Goal: Check status: Check status

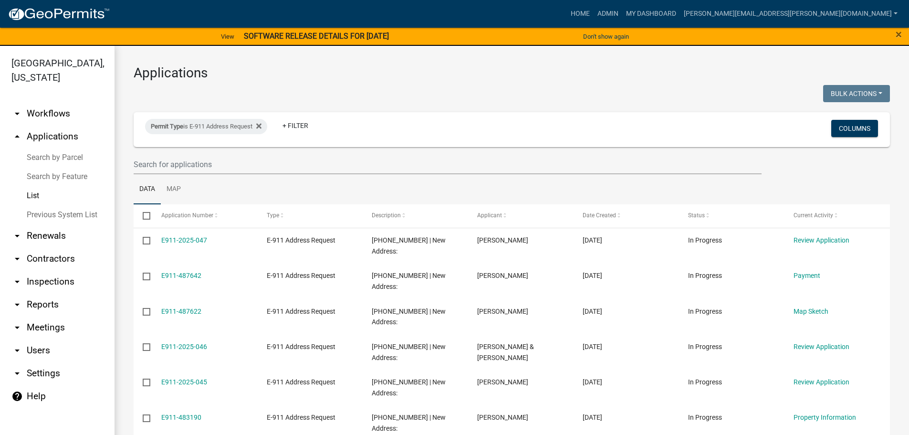
select select "3: 100"
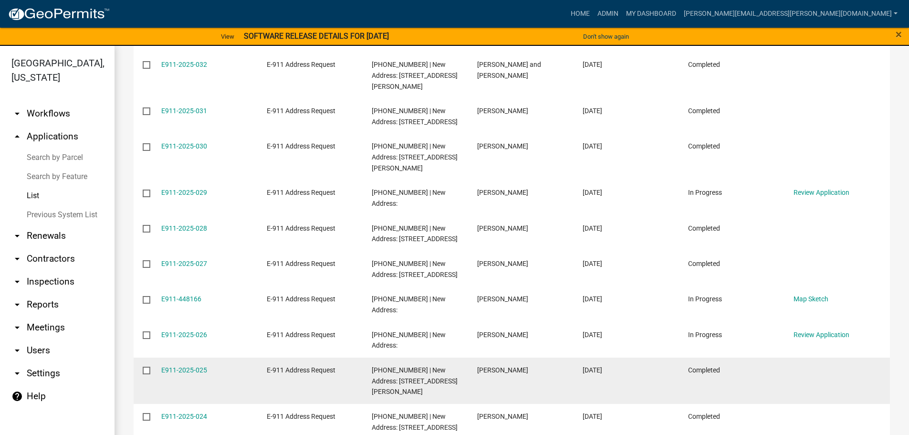
scroll to position [859, 0]
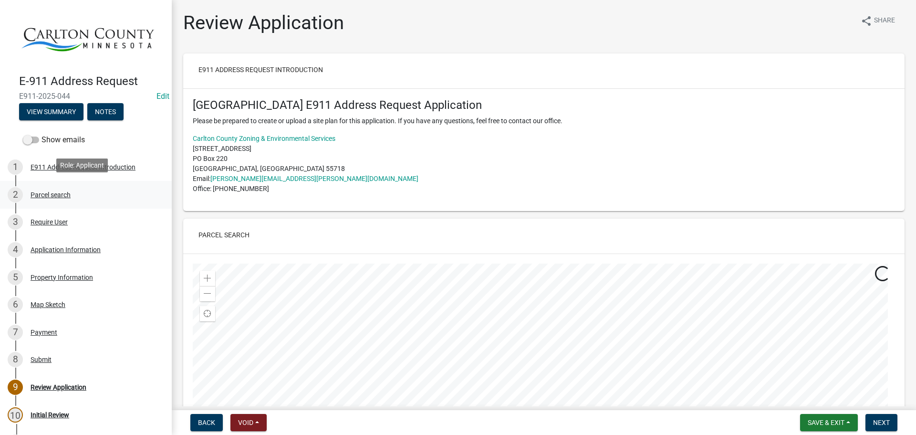
click at [45, 192] on div "Parcel search" at bounding box center [51, 194] width 40 height 7
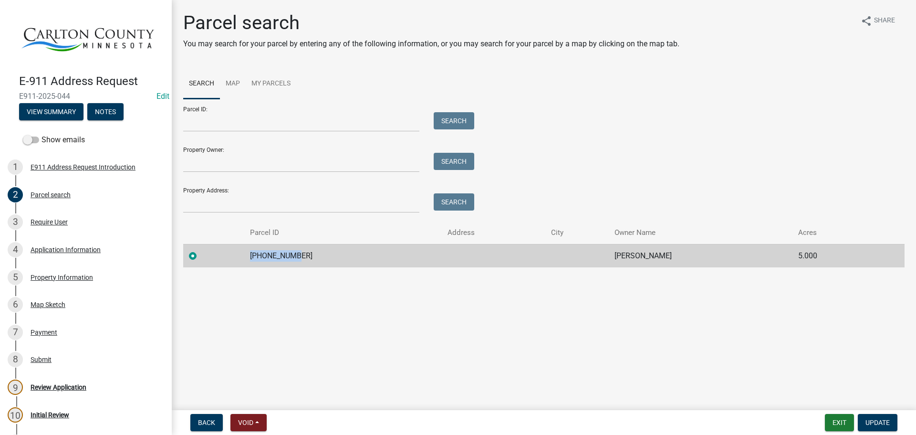
drag, startPoint x: 300, startPoint y: 253, endPoint x: 249, endPoint y: 259, distance: 51.3
click at [249, 259] on td "[PHONE_NUMBER]" at bounding box center [343, 255] width 198 height 23
copy td "[PHONE_NUMBER]"
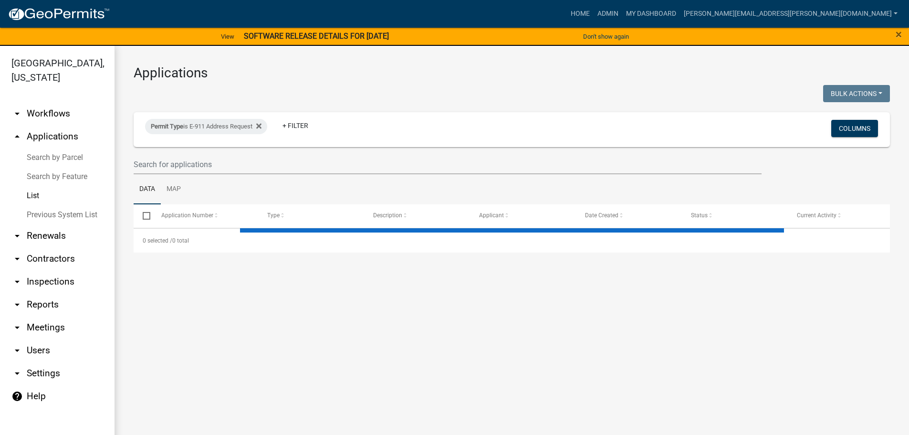
select select "3: 100"
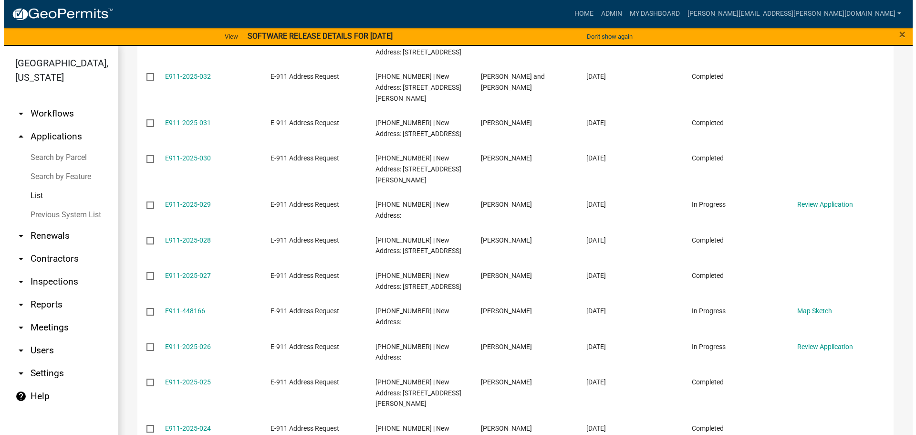
scroll to position [836, 0]
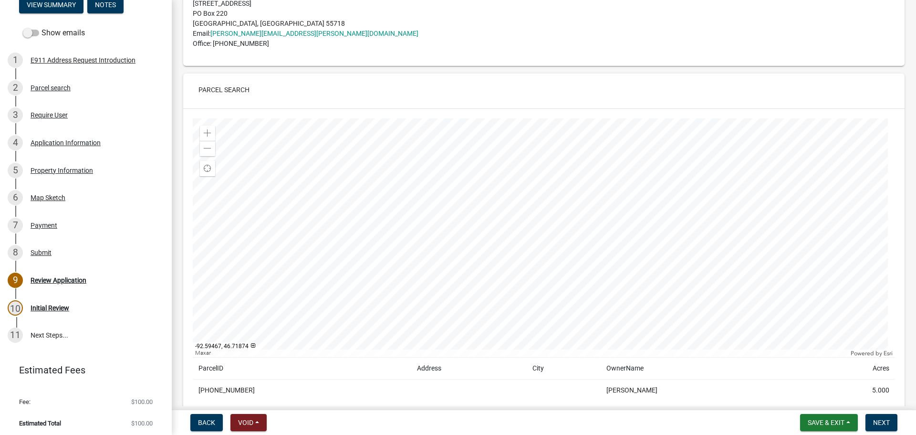
scroll to position [191, 0]
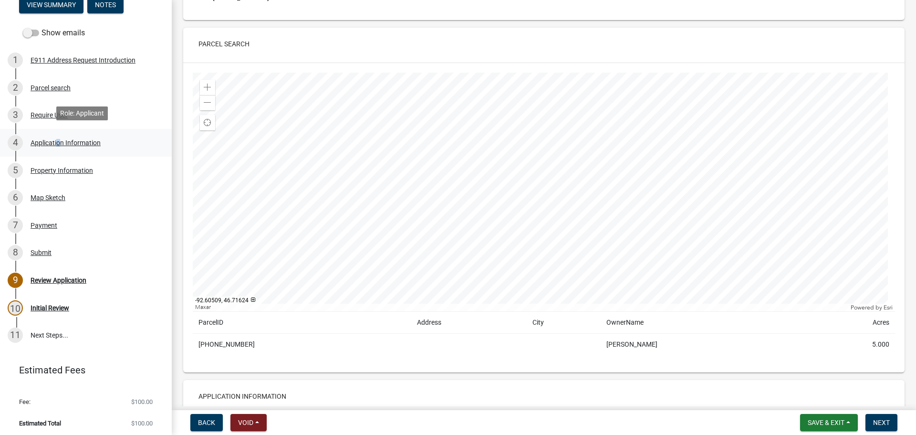
click at [56, 139] on div "Application Information" at bounding box center [66, 142] width 70 height 7
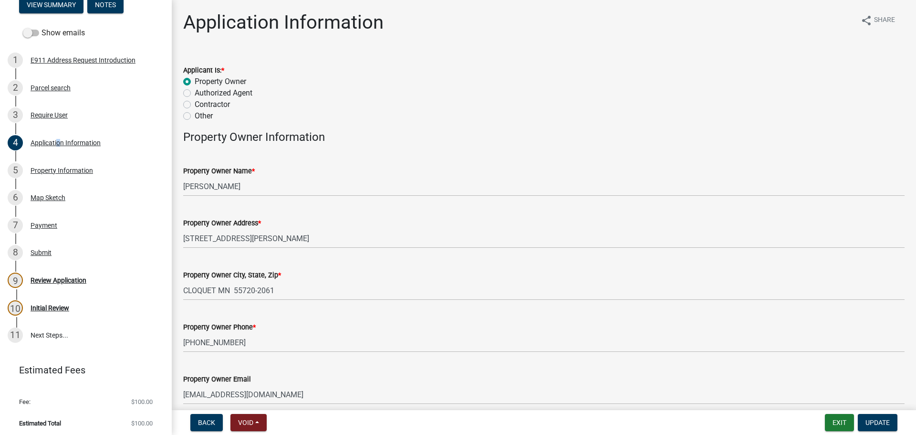
scroll to position [0, 0]
click at [63, 167] on div "Property Information" at bounding box center [62, 170] width 63 height 7
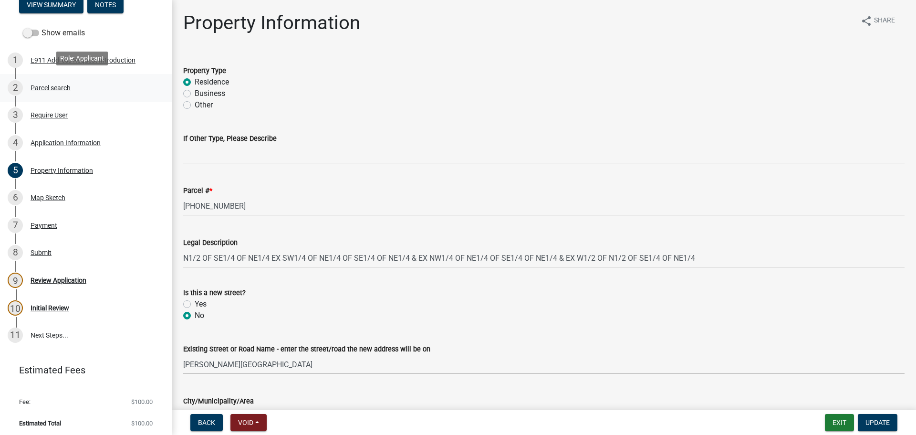
click at [48, 88] on div "Parcel search" at bounding box center [51, 87] width 40 height 7
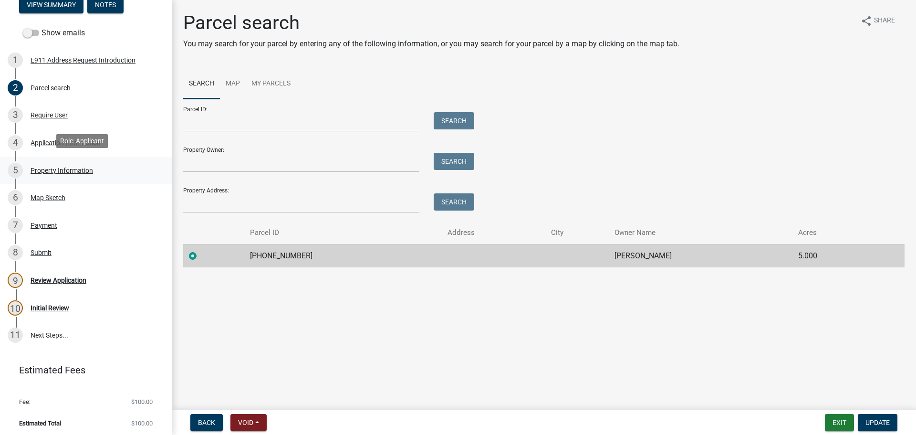
scroll to position [107, 0]
